Goal: Find specific page/section: Find specific page/section

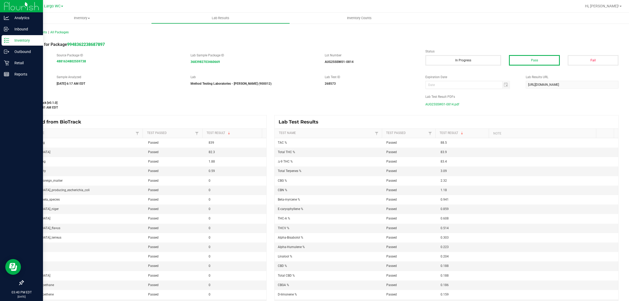
click at [11, 35] on div "Inventory" at bounding box center [22, 40] width 41 height 10
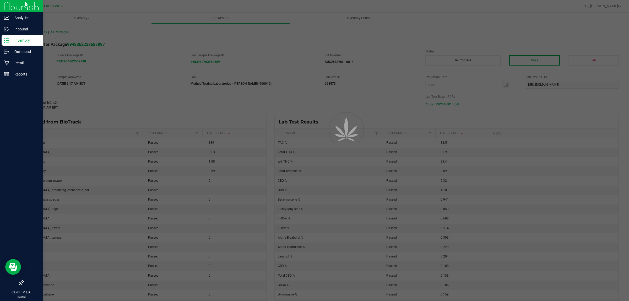
click at [11, 35] on div "Inventory" at bounding box center [22, 40] width 41 height 10
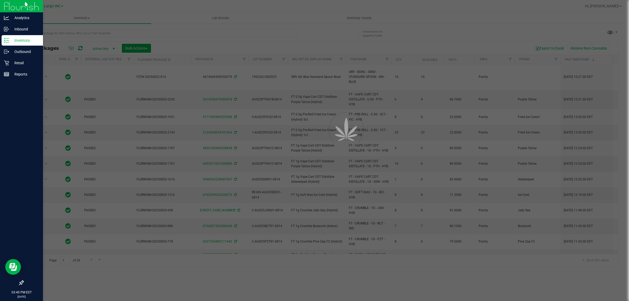
click at [61, 32] on div at bounding box center [314, 150] width 629 height 301
click at [61, 32] on input "text" at bounding box center [160, 33] width 274 height 8
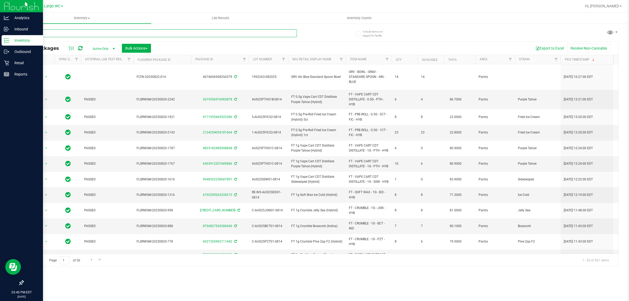
click at [61, 32] on input "text" at bounding box center [160, 33] width 274 height 8
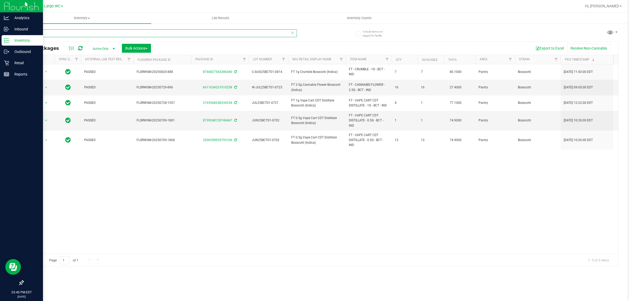
type input "boss"
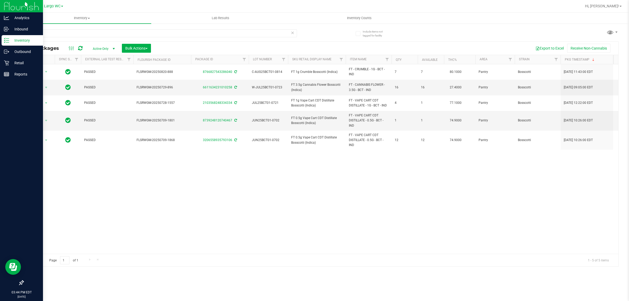
click at [554, 226] on div "Action Action Adjust qty Create package Edit attributes Global inventory Locate…" at bounding box center [320, 158] width 595 height 189
click at [7, 63] on icon at bounding box center [6, 63] width 5 height 5
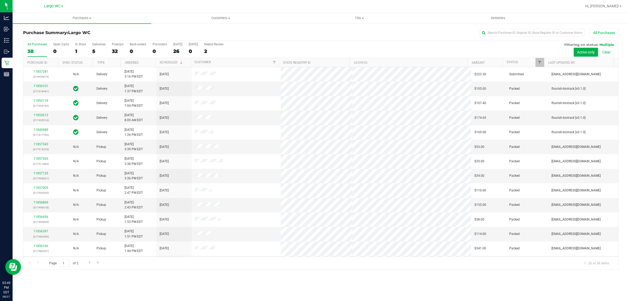
click at [300, 281] on div "Purchases Summary of purchases Fulfillment All purchases Customers All customer…" at bounding box center [321, 157] width 616 height 288
click at [71, 18] on span "Purchases" at bounding box center [82, 18] width 139 height 5
click at [58, 44] on li "All purchases" at bounding box center [82, 44] width 139 height 6
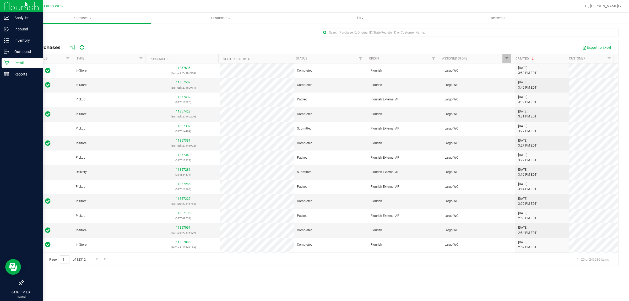
click at [16, 64] on p "Retail" at bounding box center [24, 63] width 31 height 6
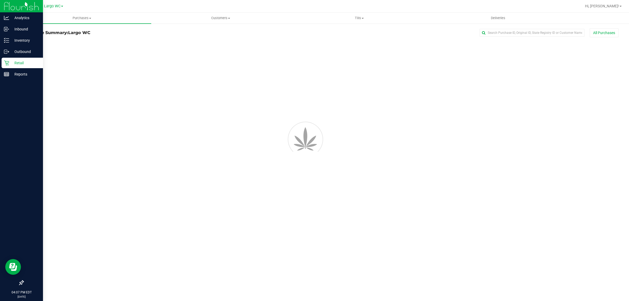
click at [16, 64] on p "Retail" at bounding box center [24, 63] width 31 height 6
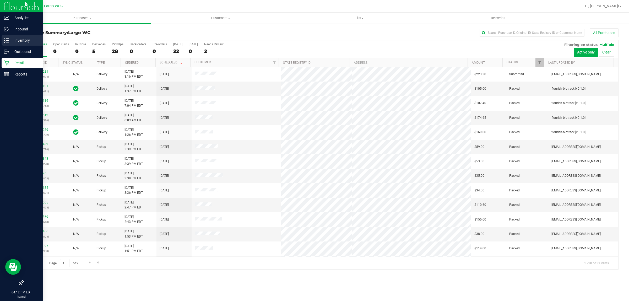
click at [9, 38] on p "Inventory" at bounding box center [24, 40] width 31 height 6
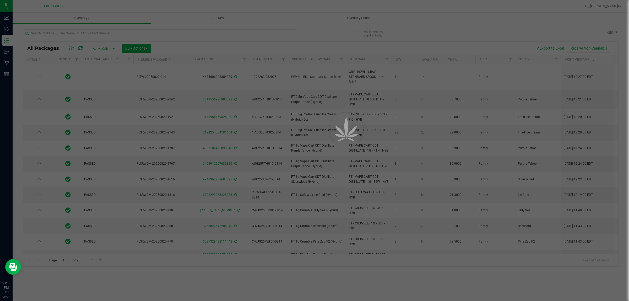
click at [201, 37] on div at bounding box center [314, 150] width 629 height 301
type input "[DATE]"
click at [190, 34] on div at bounding box center [314, 150] width 629 height 301
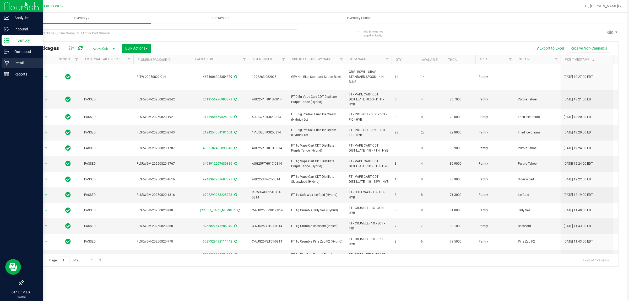
click at [9, 61] on p "Retail" at bounding box center [24, 63] width 31 height 6
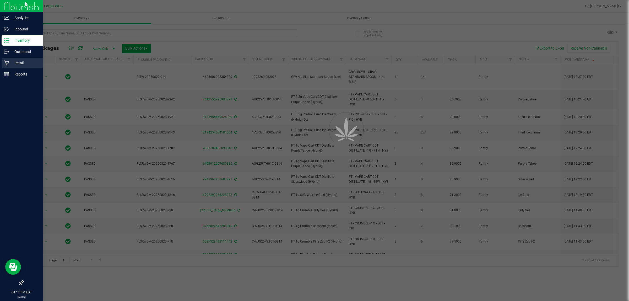
click at [10, 61] on p "Retail" at bounding box center [24, 63] width 31 height 6
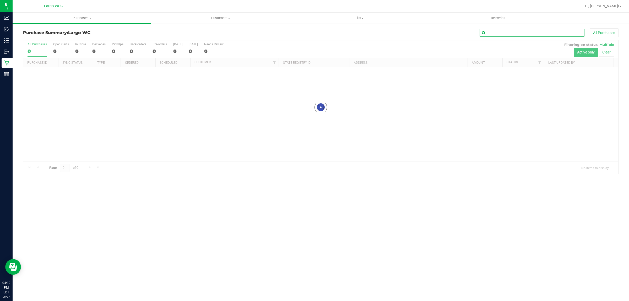
click at [522, 33] on input "text" at bounding box center [531, 33] width 105 height 8
click at [523, 33] on input "text" at bounding box center [531, 33] width 105 height 8
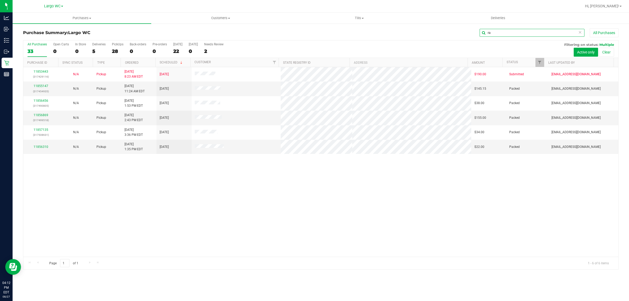
type input "ra"
